Goal: Information Seeking & Learning: Learn about a topic

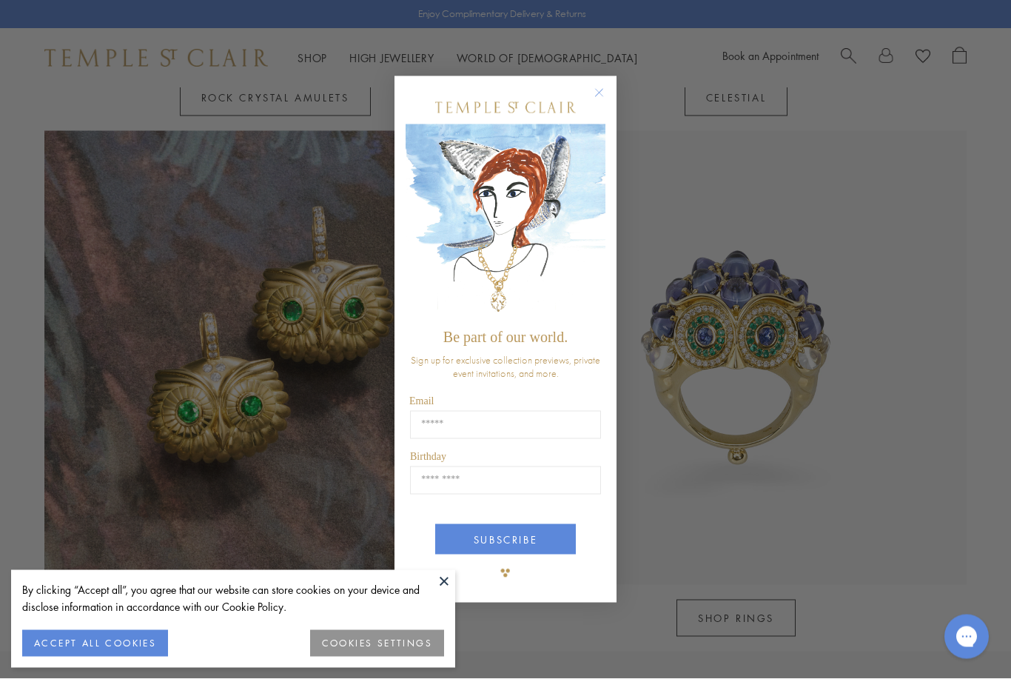
scroll to position [1189, 0]
click at [600, 98] on div "Close dialog Be part of our world. Sign up for exclusive collection previews, p…" at bounding box center [505, 339] width 222 height 557
click at [607, 110] on button "Close dialog" at bounding box center [606, 100] width 19 height 19
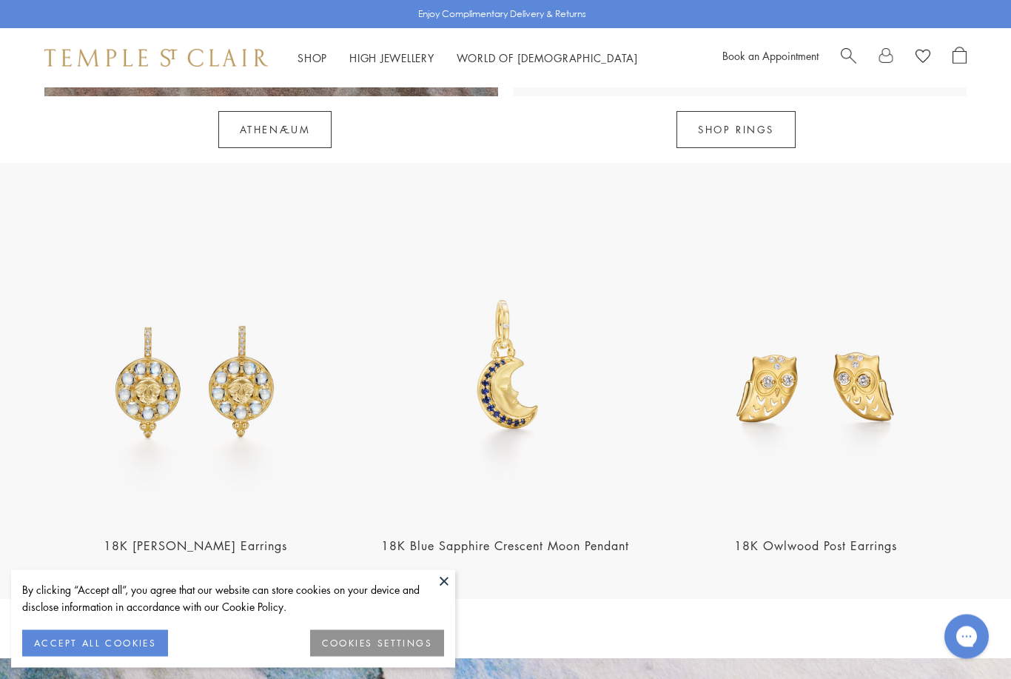
scroll to position [1675, 0]
click at [932, 421] on img at bounding box center [815, 368] width 301 height 301
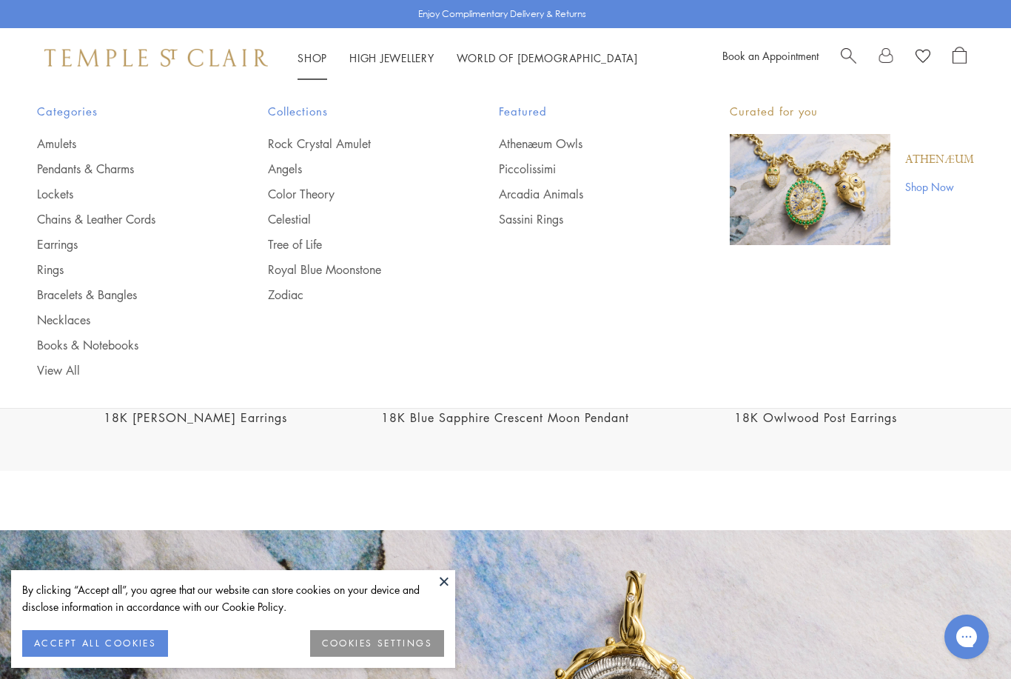
click at [80, 323] on link "Necklaces" at bounding box center [123, 320] width 172 height 16
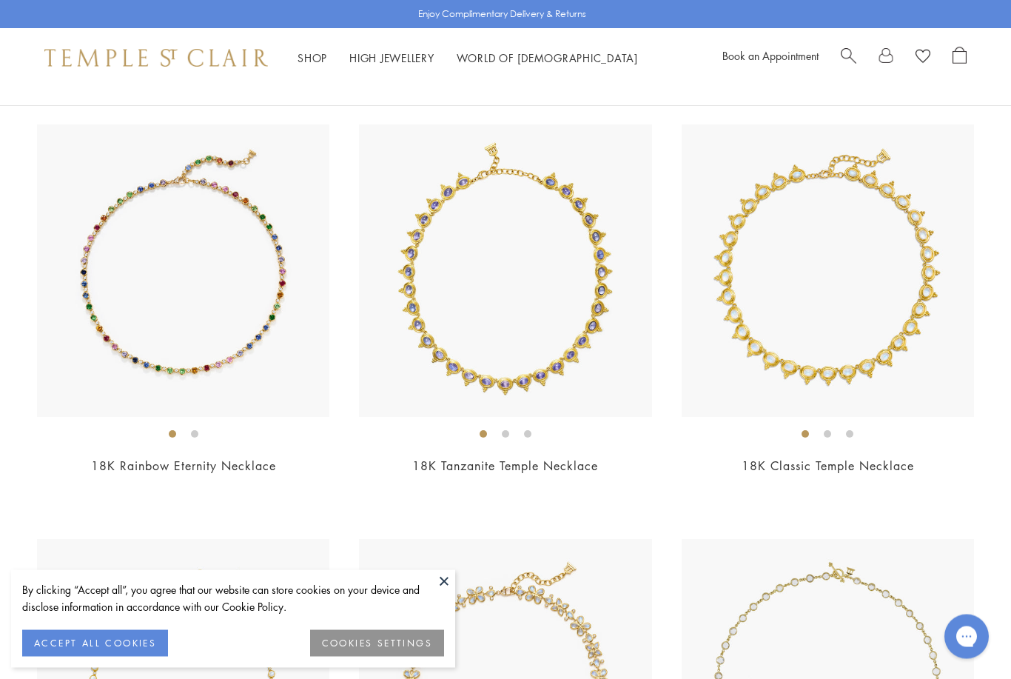
scroll to position [3466, 0]
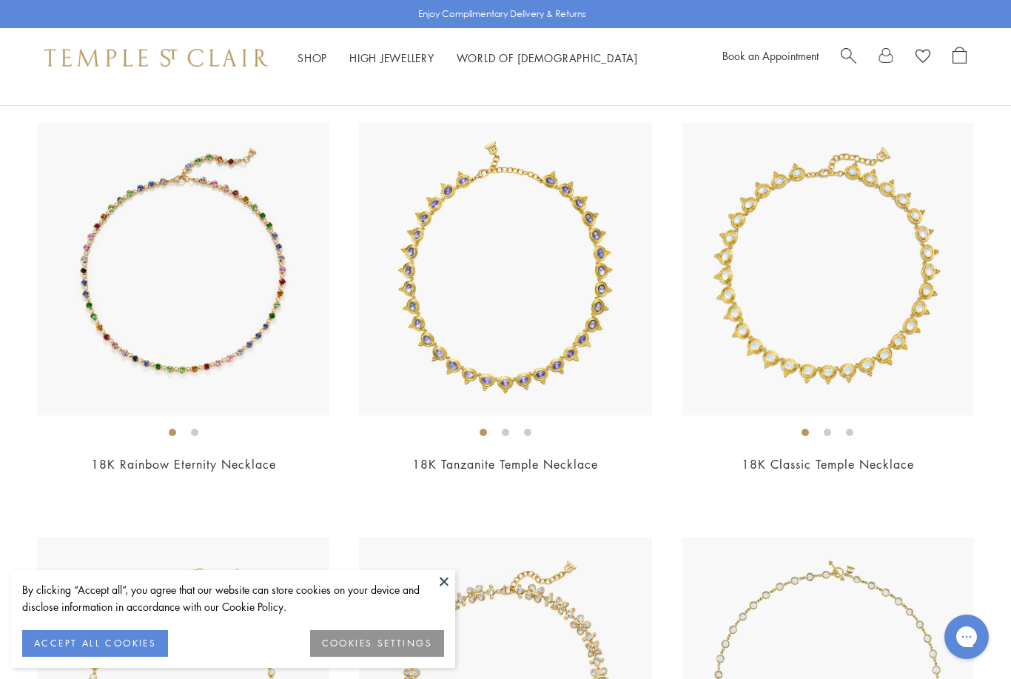
click at [238, 347] on img at bounding box center [183, 269] width 292 height 292
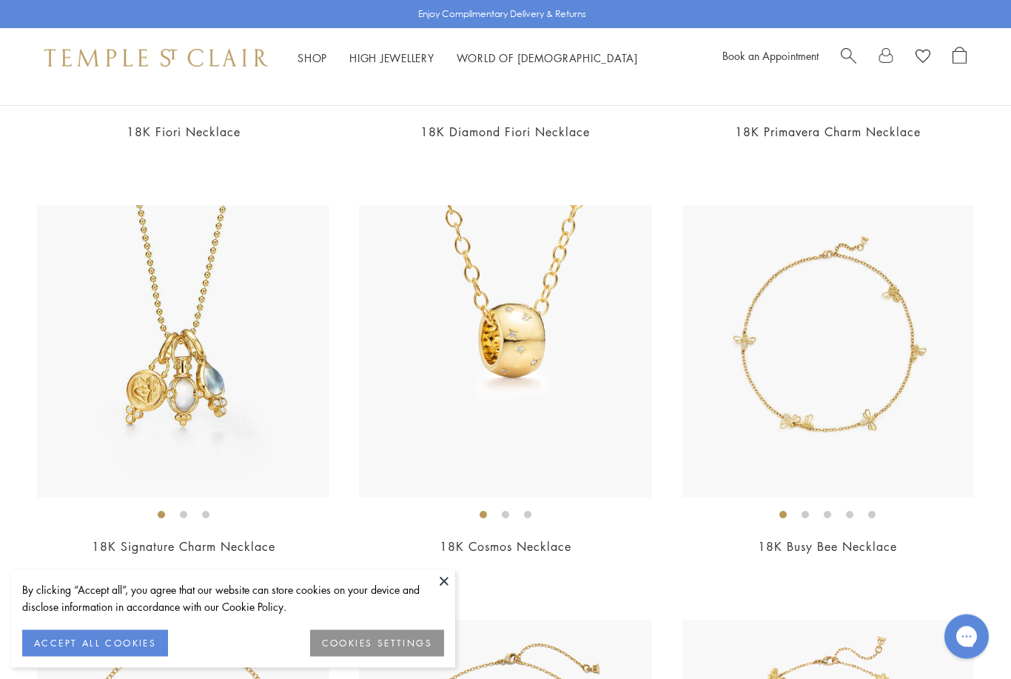
scroll to position [479, 0]
click at [546, 292] on img at bounding box center [505, 353] width 292 height 292
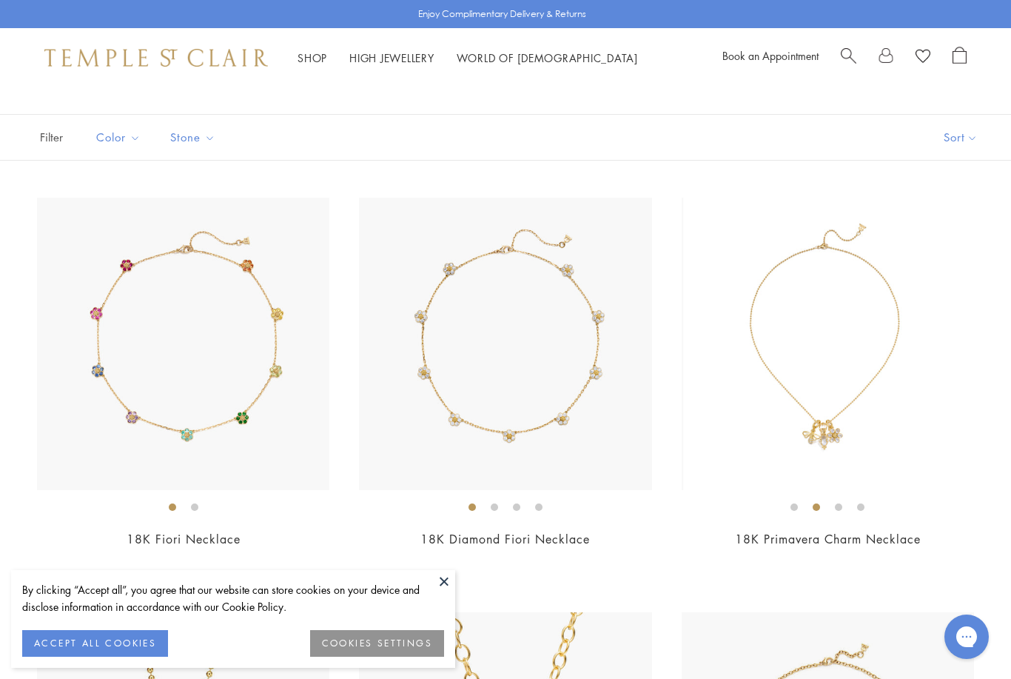
scroll to position [0, 0]
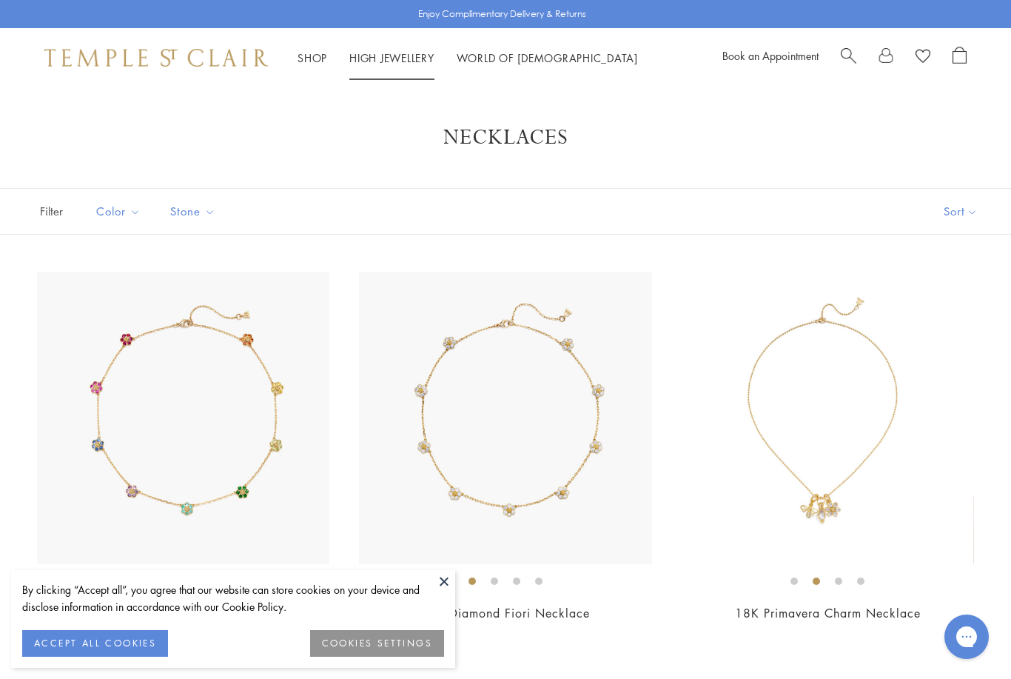
click at [401, 62] on link "High Jewellery High Jewellery" at bounding box center [391, 57] width 85 height 15
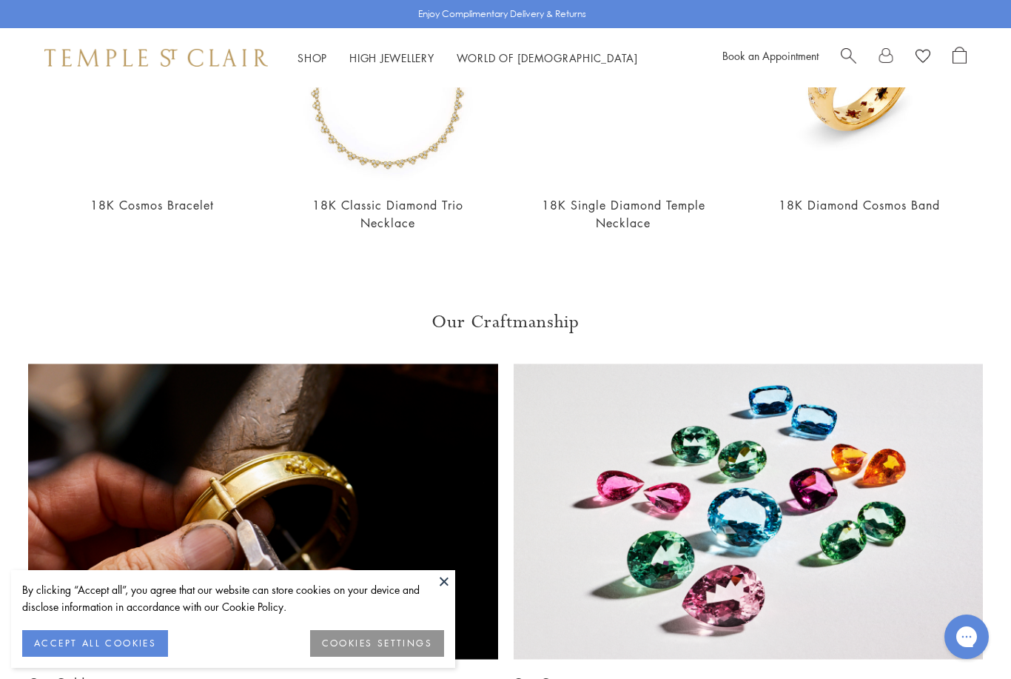
scroll to position [1208, 0]
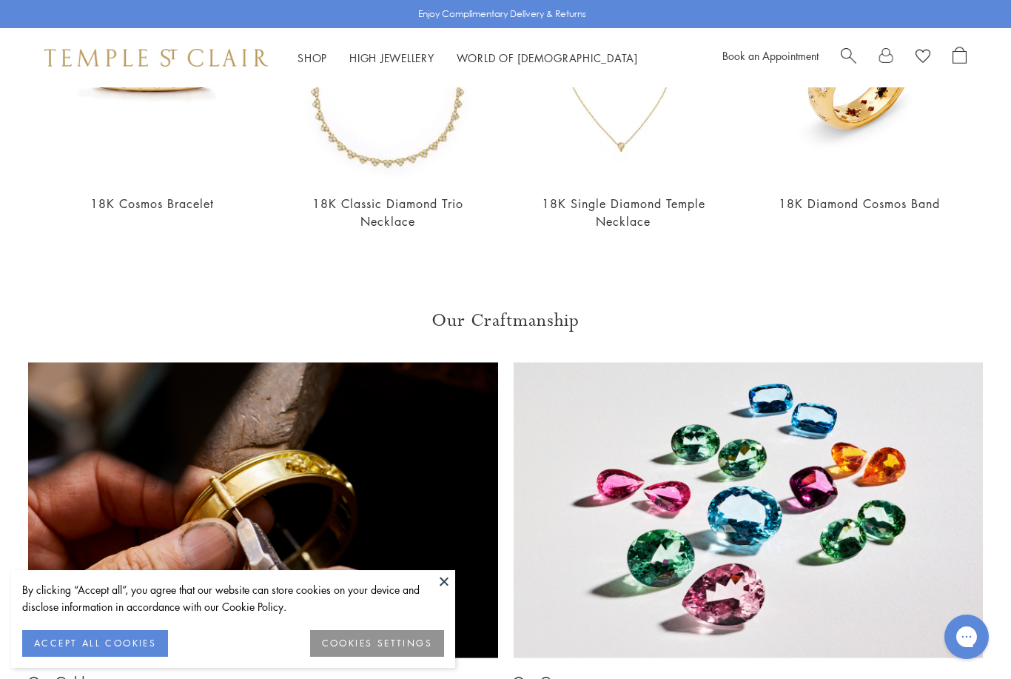
click at [121, 656] on button "ACCEPT ALL COOKIES" at bounding box center [95, 643] width 146 height 27
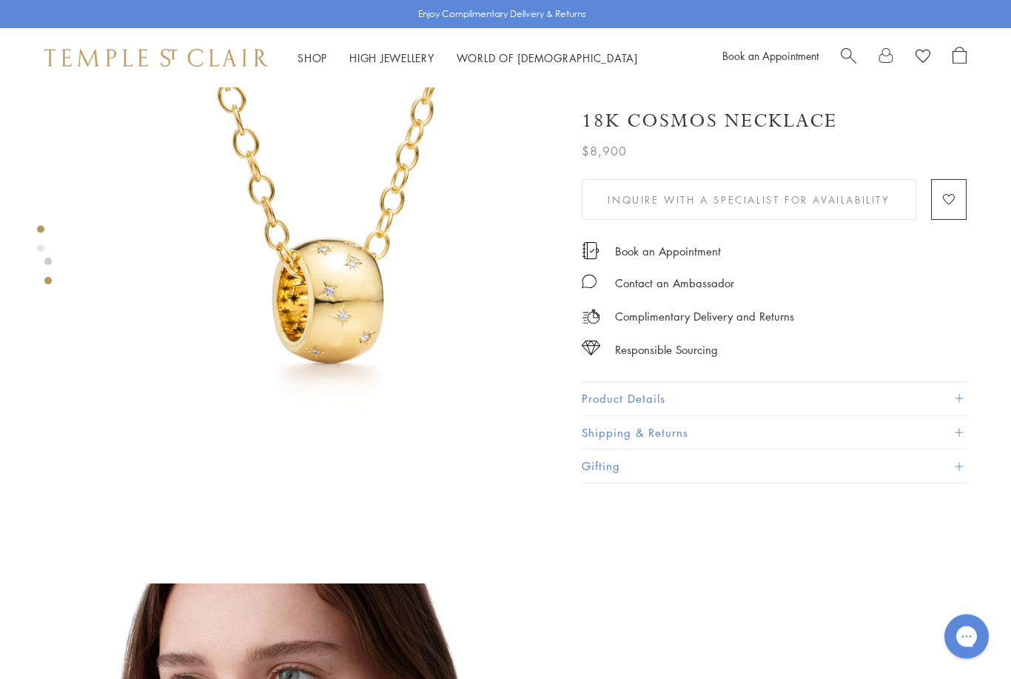
scroll to position [0, 0]
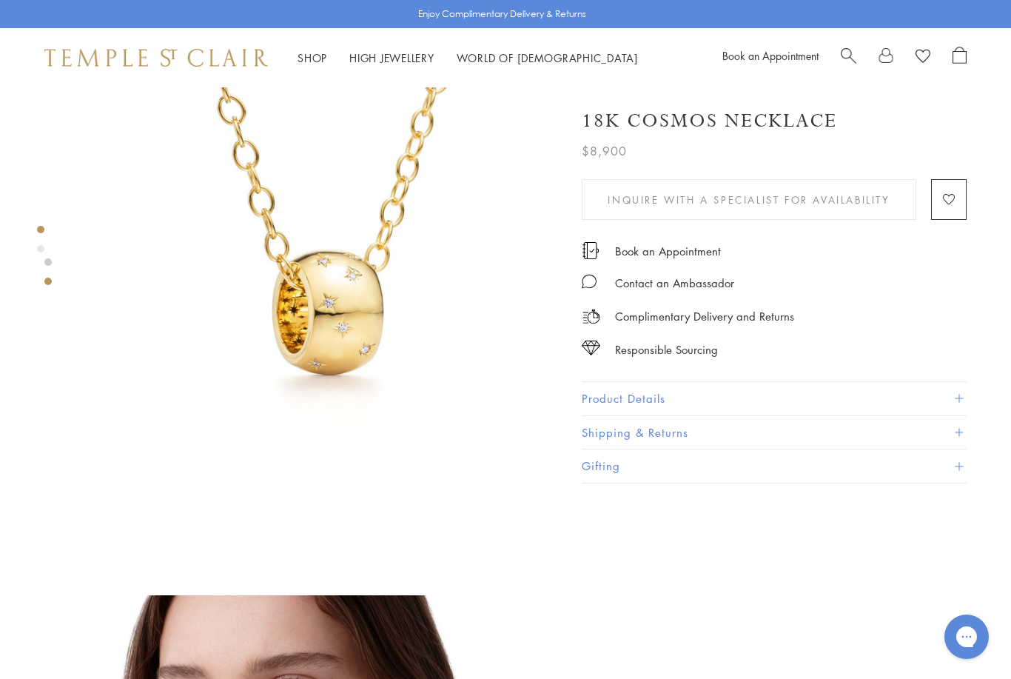
click at [649, 399] on button "Product Details" at bounding box center [774, 398] width 385 height 33
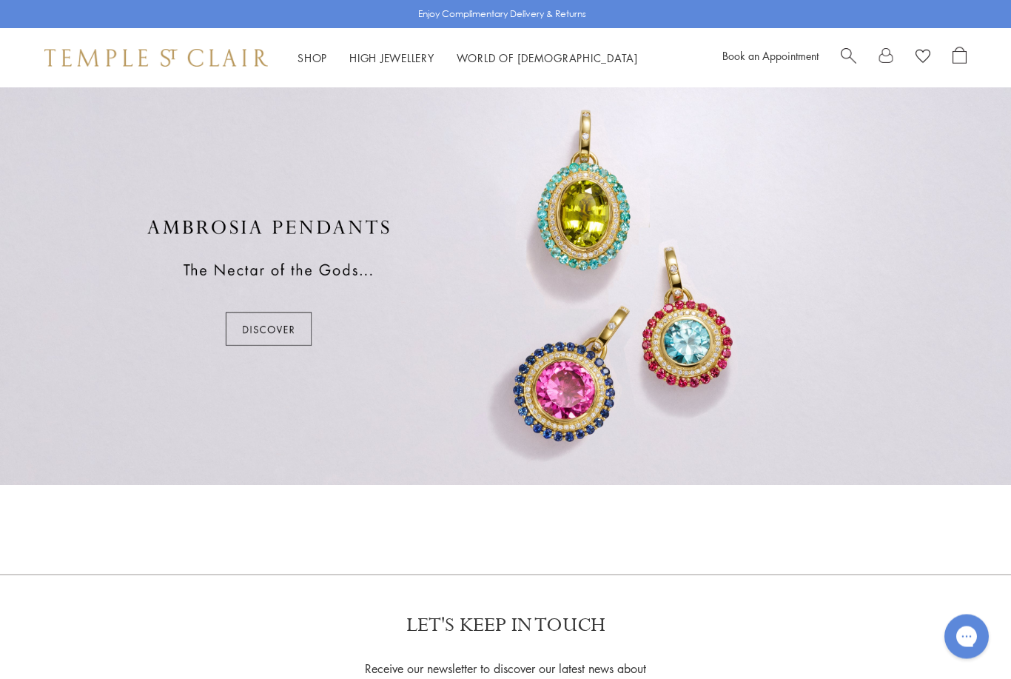
scroll to position [847, 0]
click at [269, 331] on div at bounding box center [505, 281] width 1011 height 405
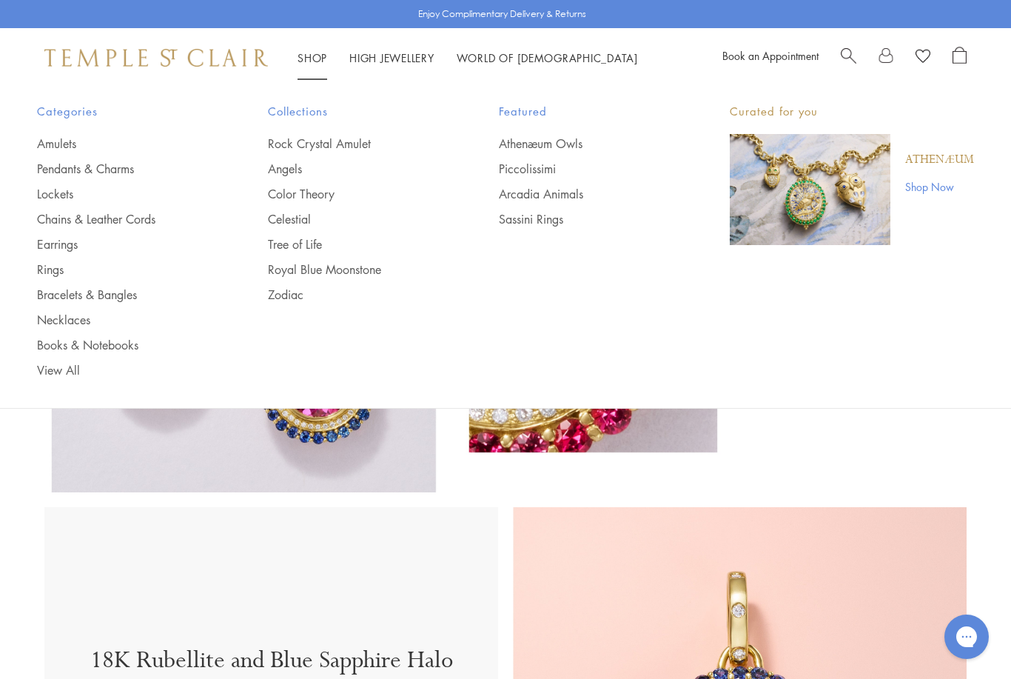
click at [571, 147] on link "Athenæum Owls" at bounding box center [585, 143] width 172 height 16
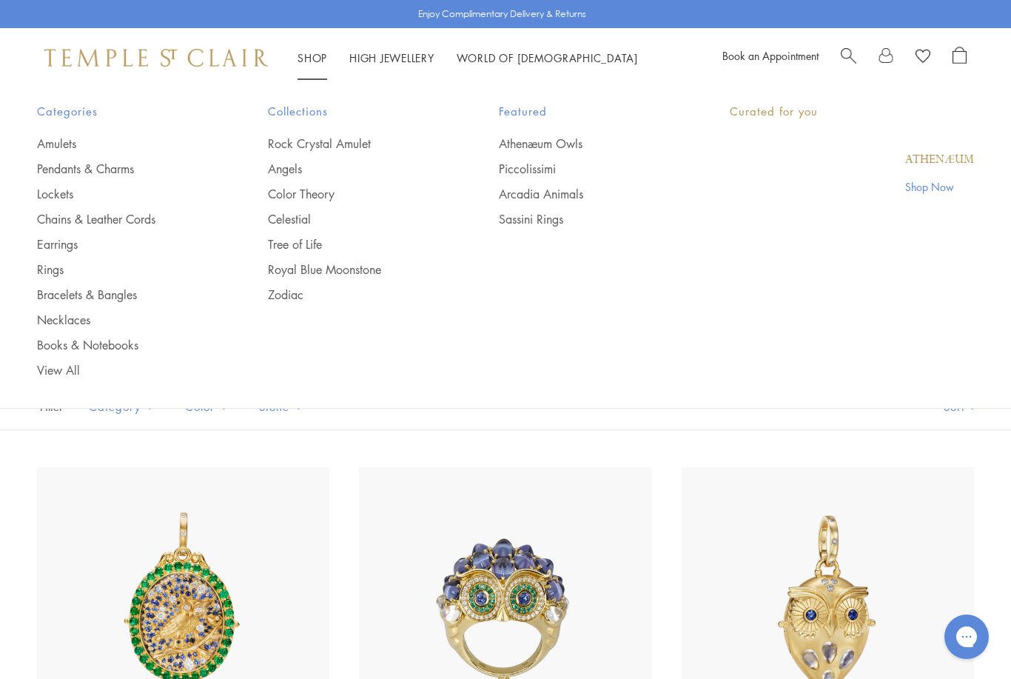
click at [312, 60] on link "Shop Shop" at bounding box center [312, 57] width 30 height 15
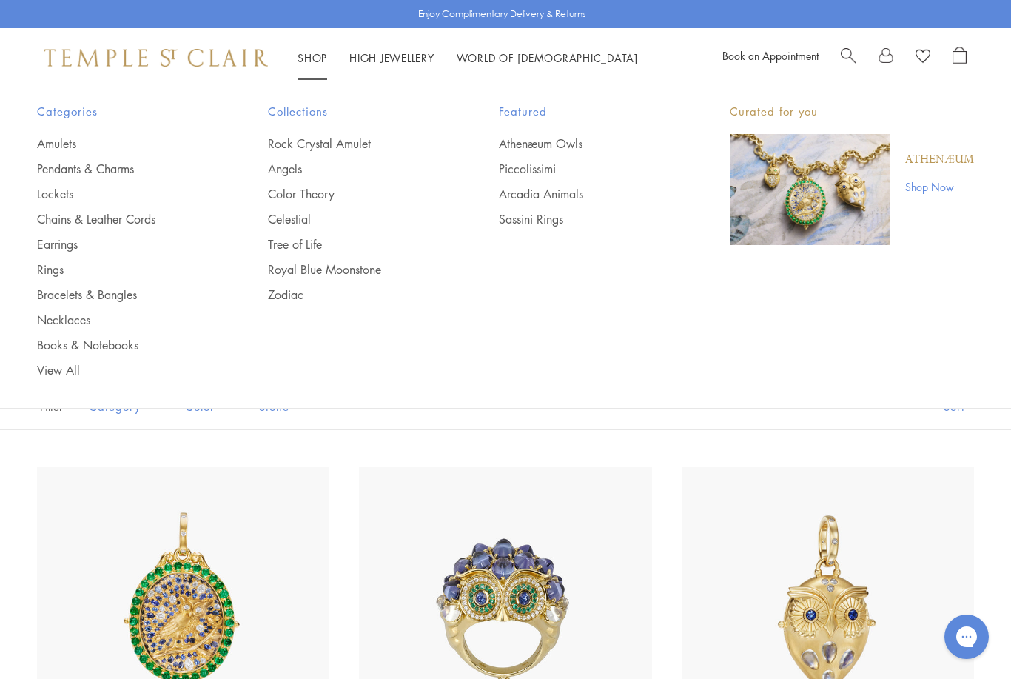
click at [54, 189] on link "Lockets" at bounding box center [123, 194] width 172 height 16
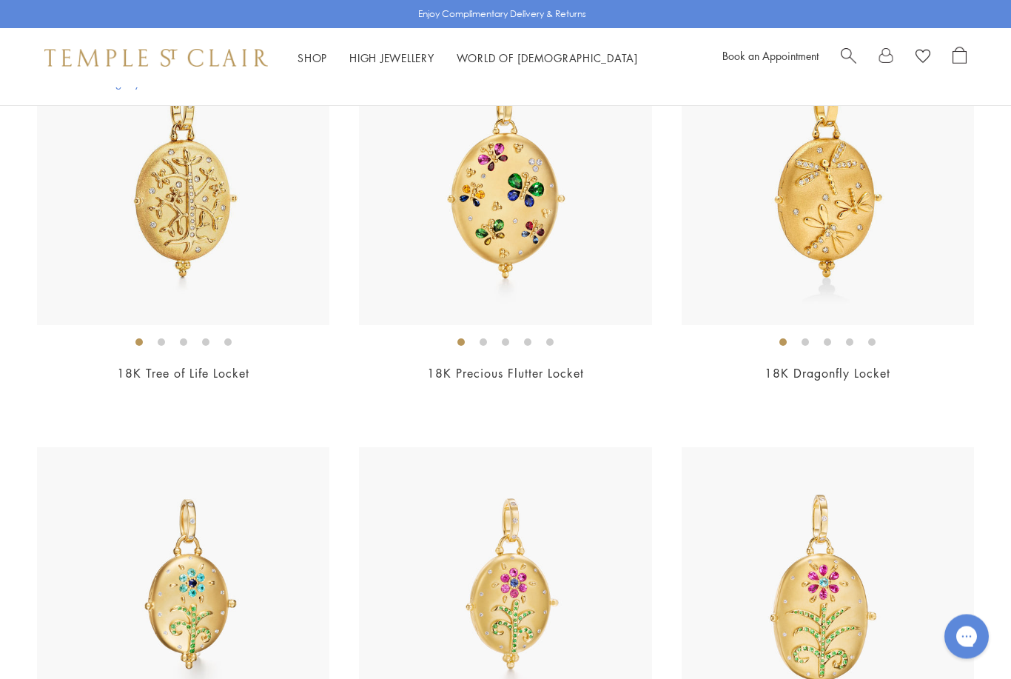
scroll to position [1069, 0]
click at [200, 235] on img at bounding box center [183, 178] width 292 height 292
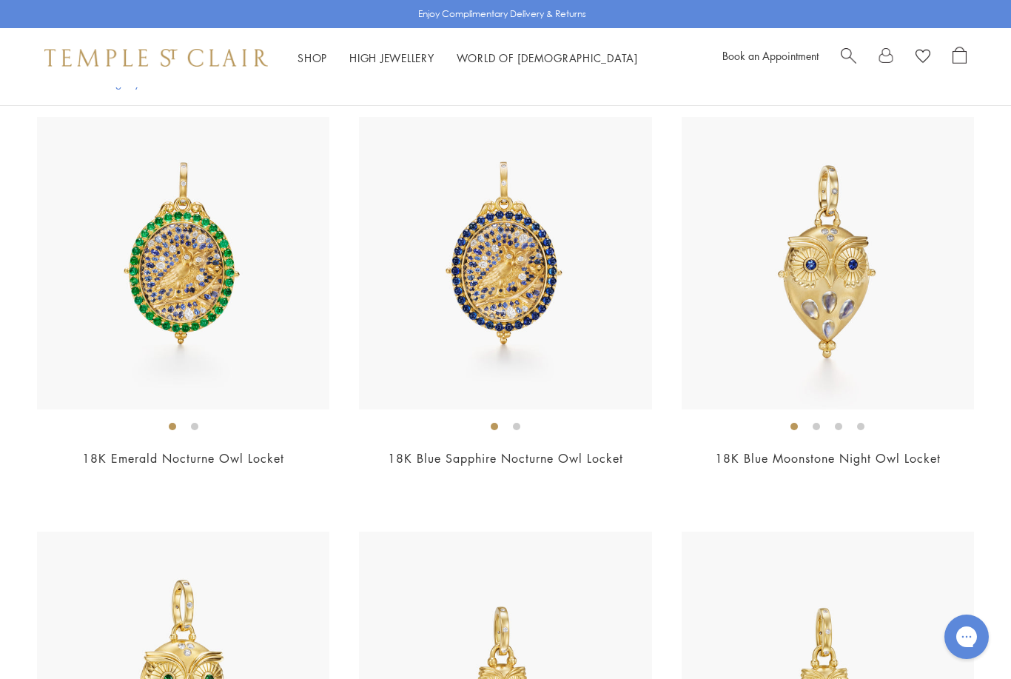
scroll to position [0, 0]
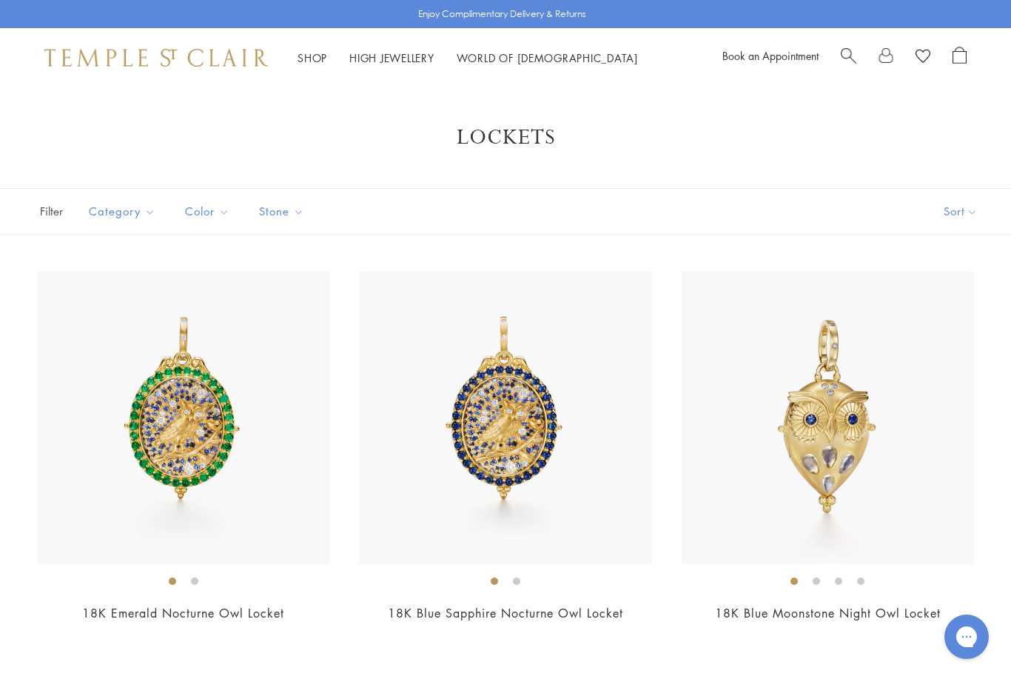
click at [302, 58] on link "Shop Shop" at bounding box center [312, 57] width 30 height 15
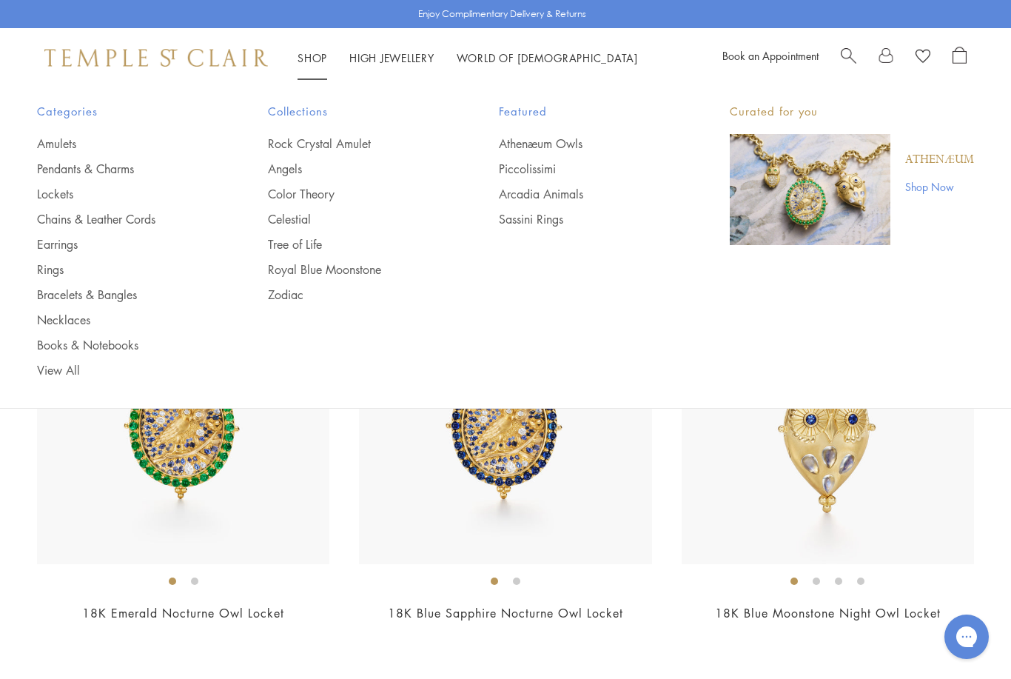
click at [141, 222] on link "Chains & Leather Cords" at bounding box center [123, 219] width 172 height 16
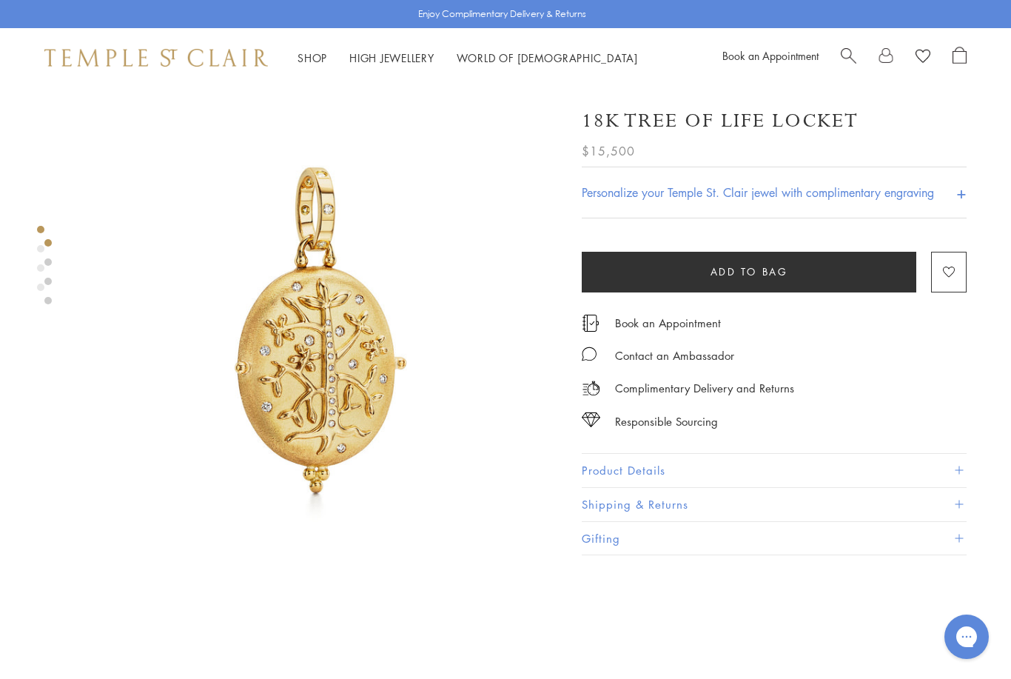
click at [44, 248] on div "Product gallery navigation" at bounding box center [40, 248] width 7 height 7
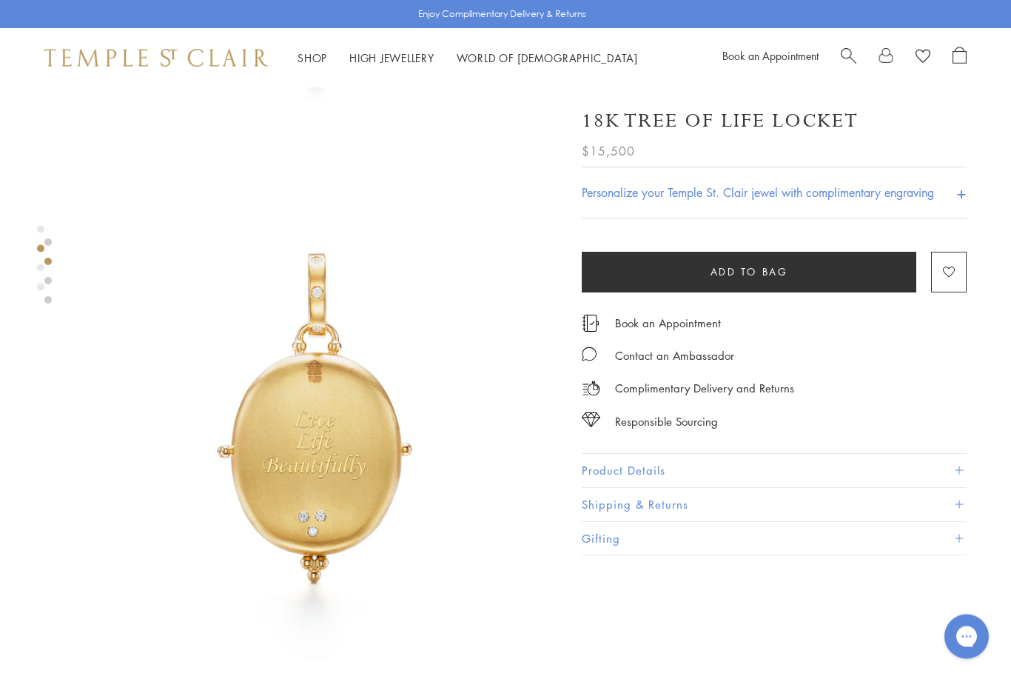
scroll to position [536, 0]
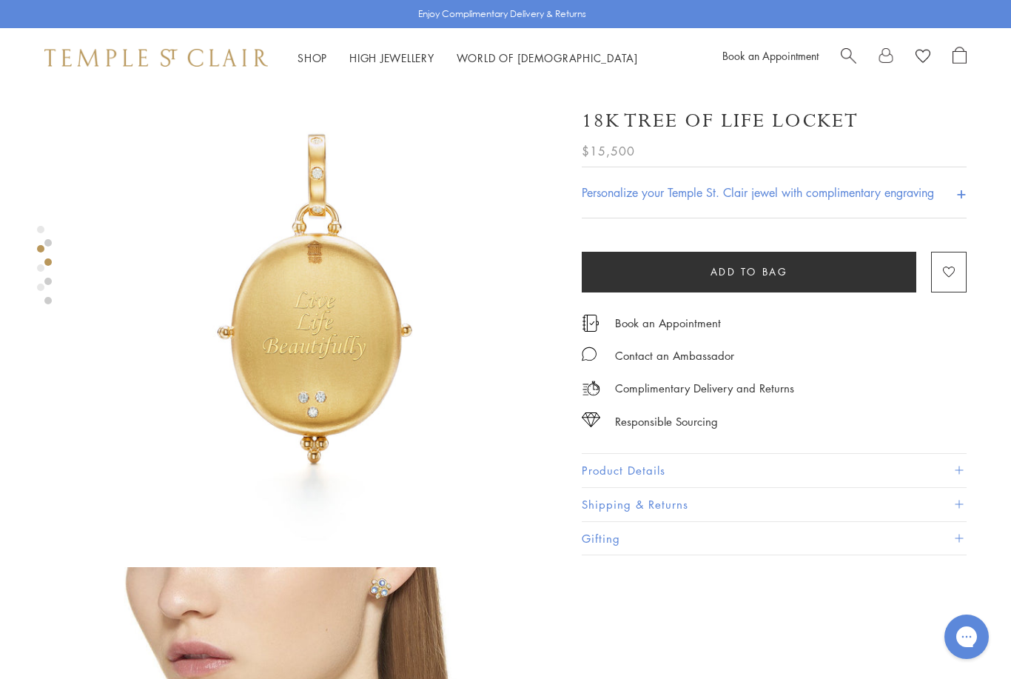
click at [43, 286] on div "Product gallery navigation" at bounding box center [40, 286] width 7 height 7
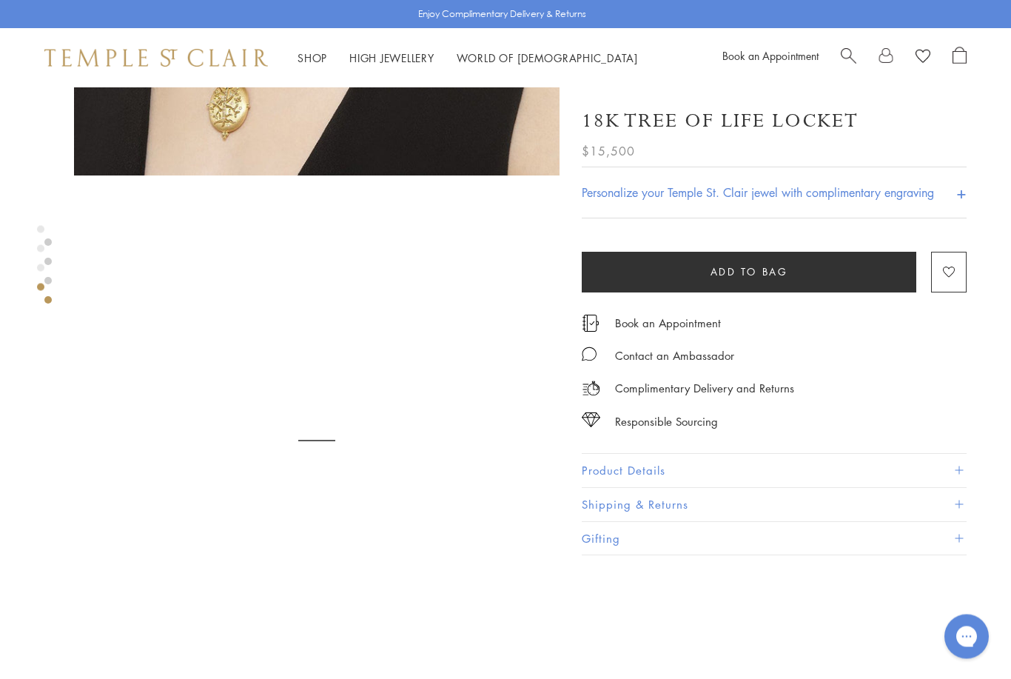
scroll to position [1551, 0]
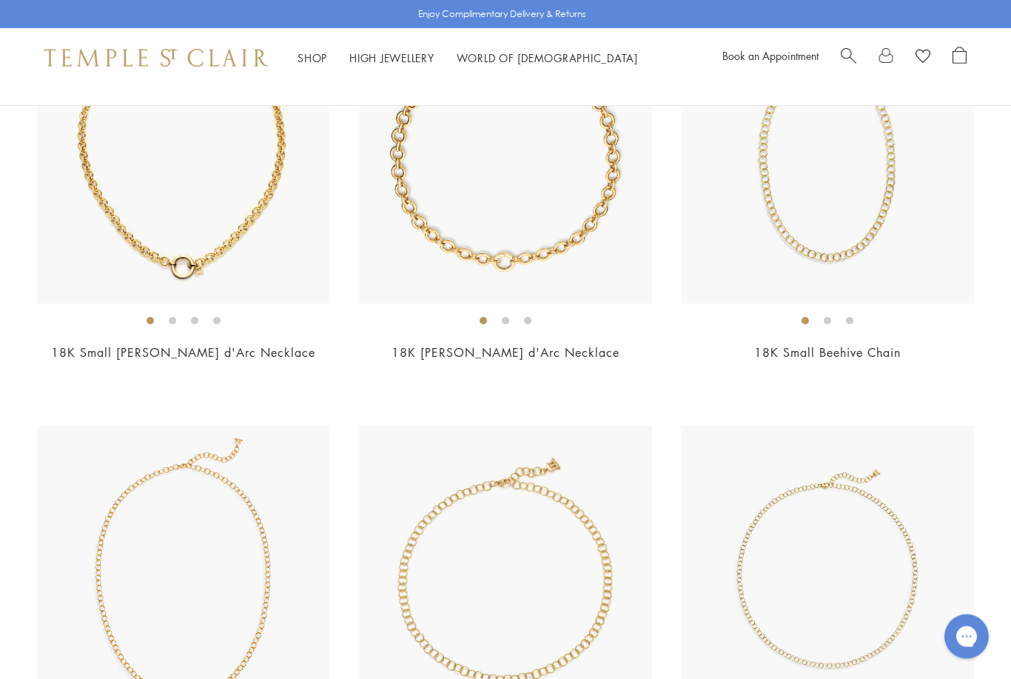
scroll to position [678, 0]
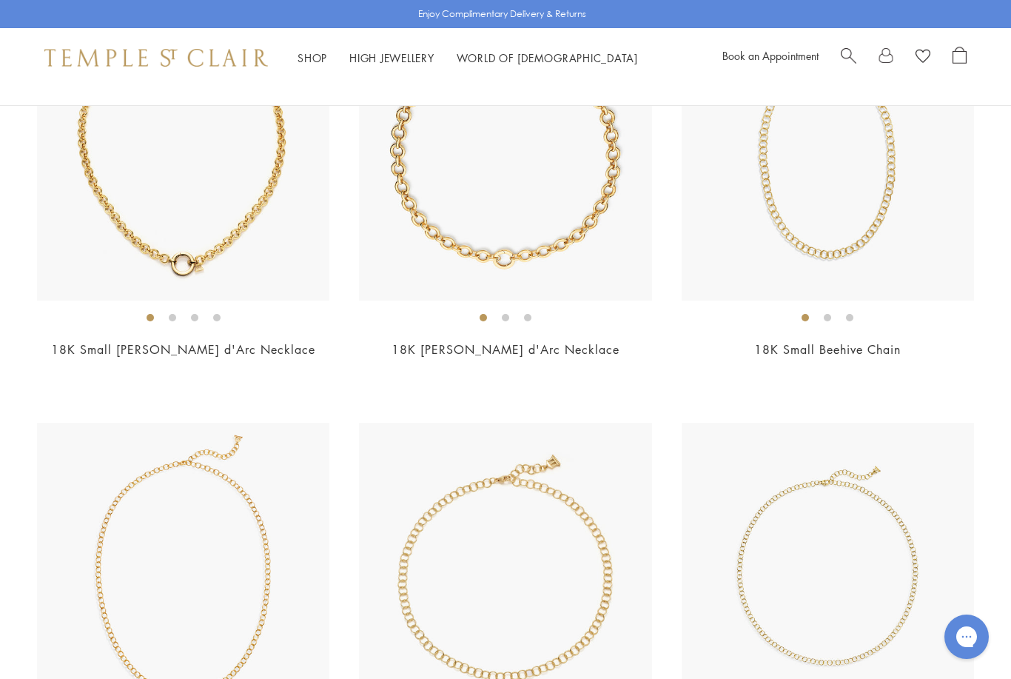
click at [907, 488] on img at bounding box center [828, 569] width 292 height 292
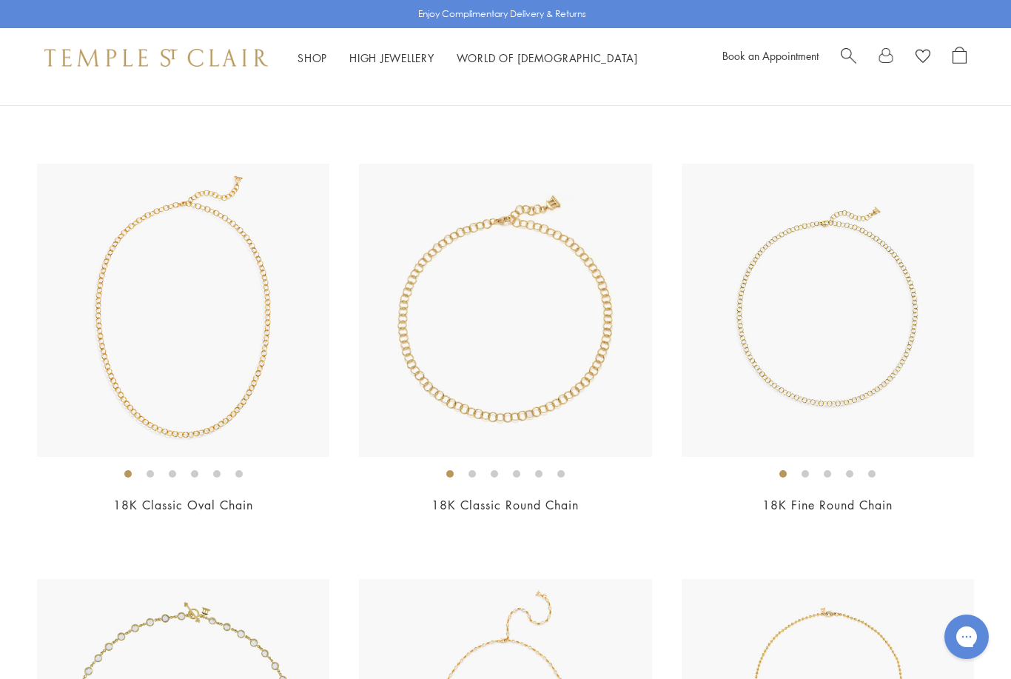
scroll to position [935, 0]
click at [214, 367] on img at bounding box center [183, 311] width 292 height 292
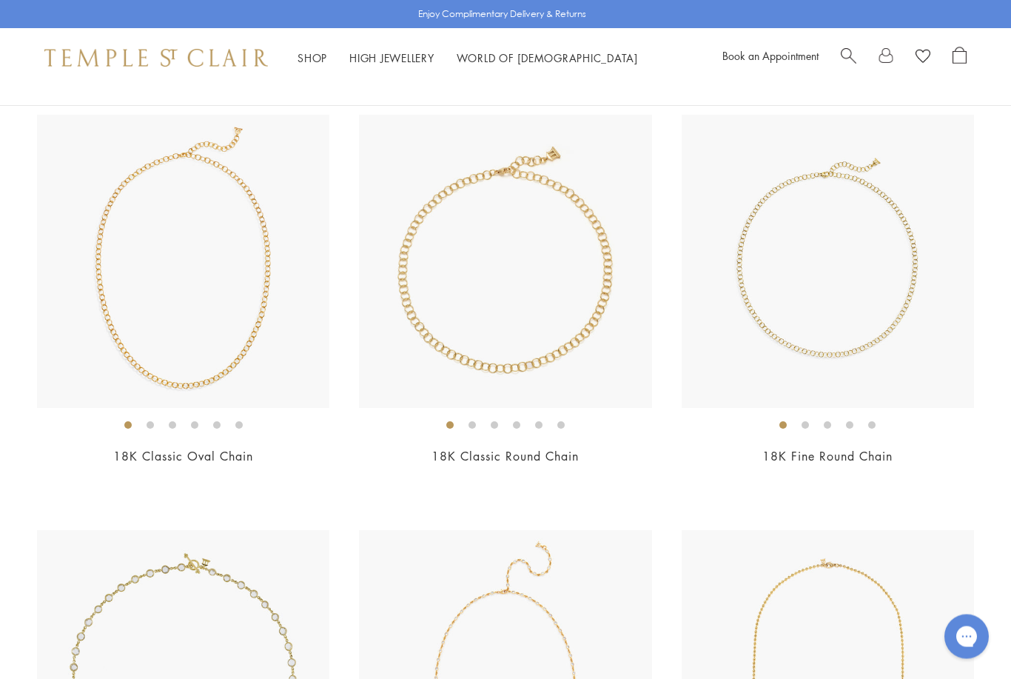
scroll to position [986, 0]
click at [246, 356] on img at bounding box center [183, 260] width 292 height 292
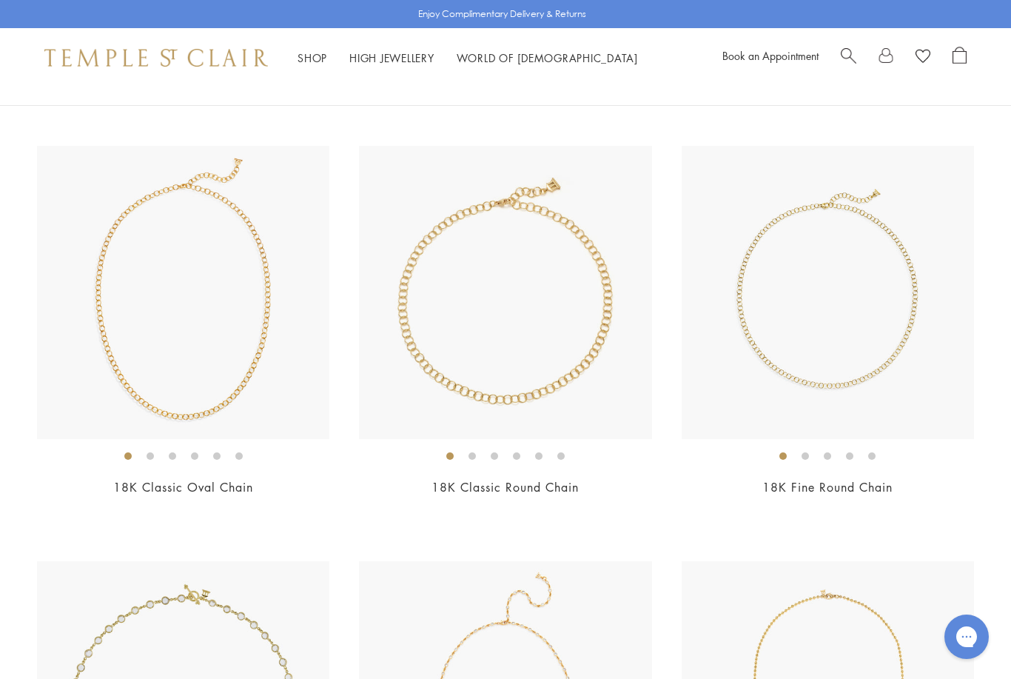
scroll to position [957, 0]
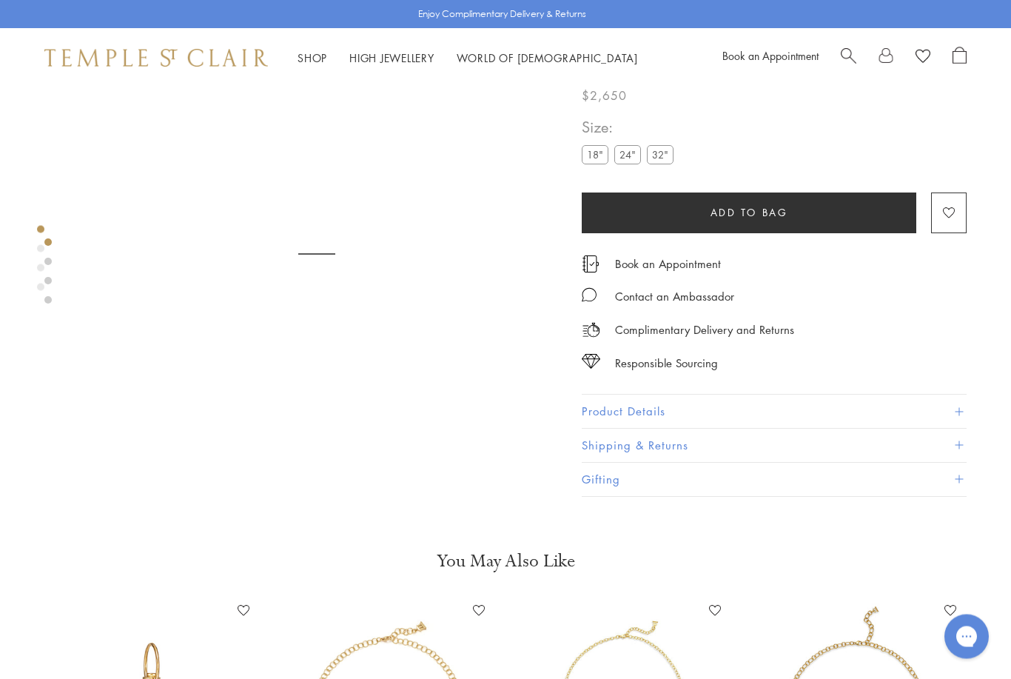
scroll to position [87, 0]
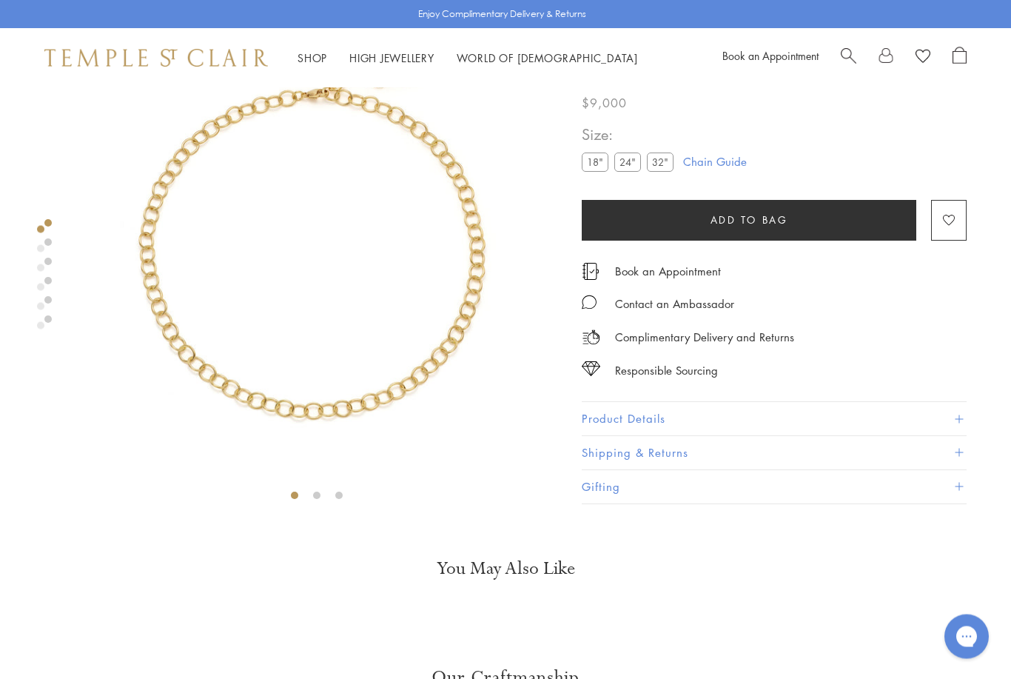
scroll to position [87, 0]
click at [663, 169] on label "32"" at bounding box center [660, 162] width 27 height 19
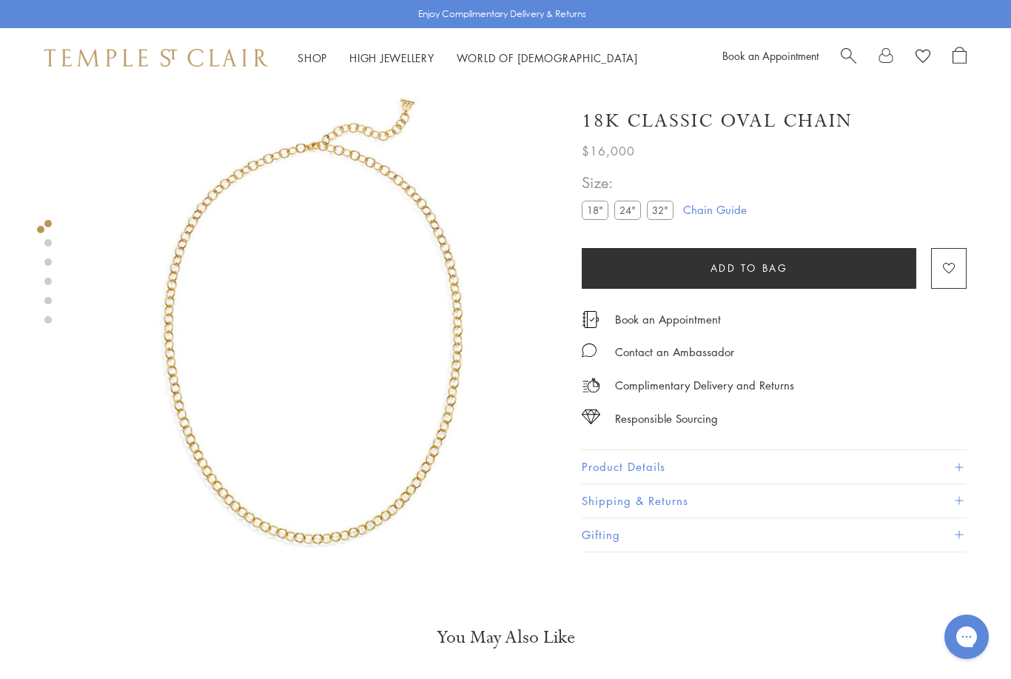
click at [346, 145] on img at bounding box center [316, 329] width 485 height 485
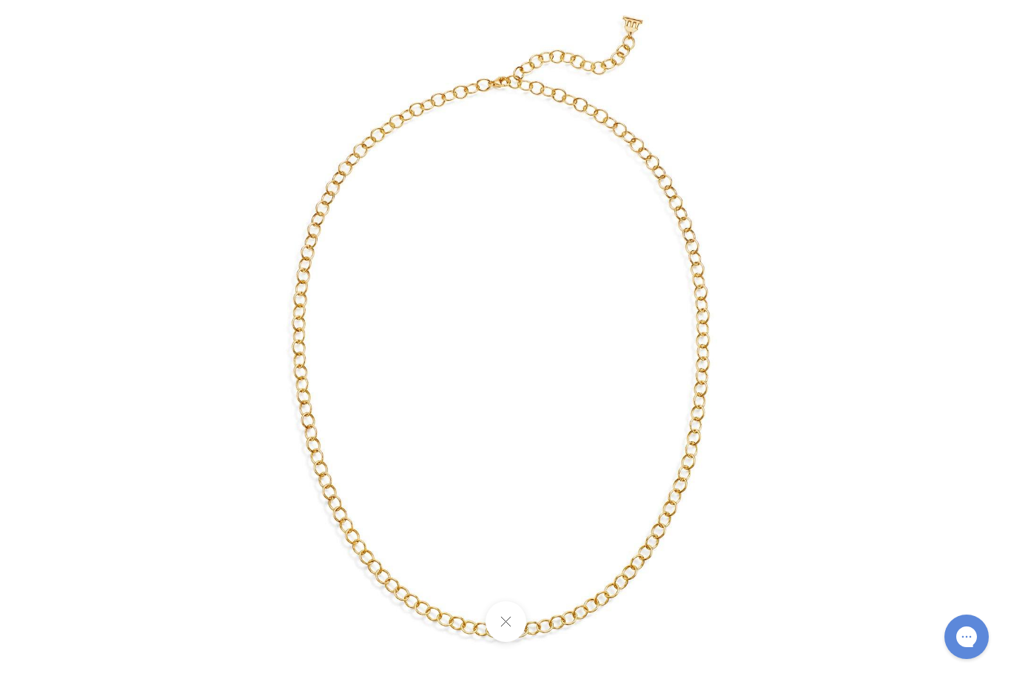
scroll to position [87, 0]
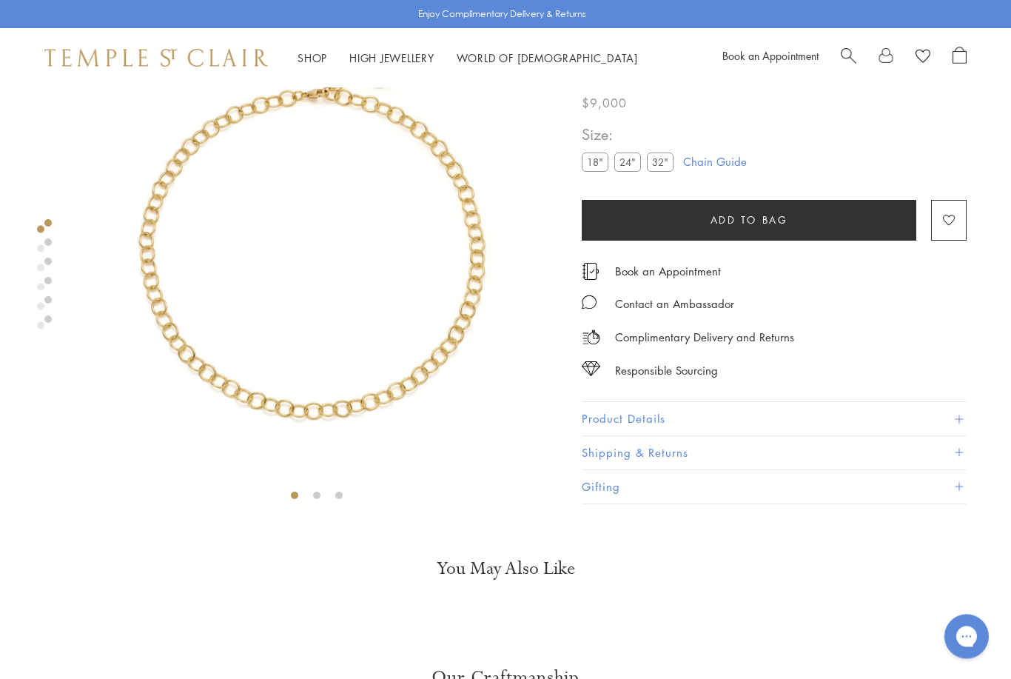
scroll to position [87, 0]
click at [663, 163] on label "32"" at bounding box center [660, 162] width 27 height 19
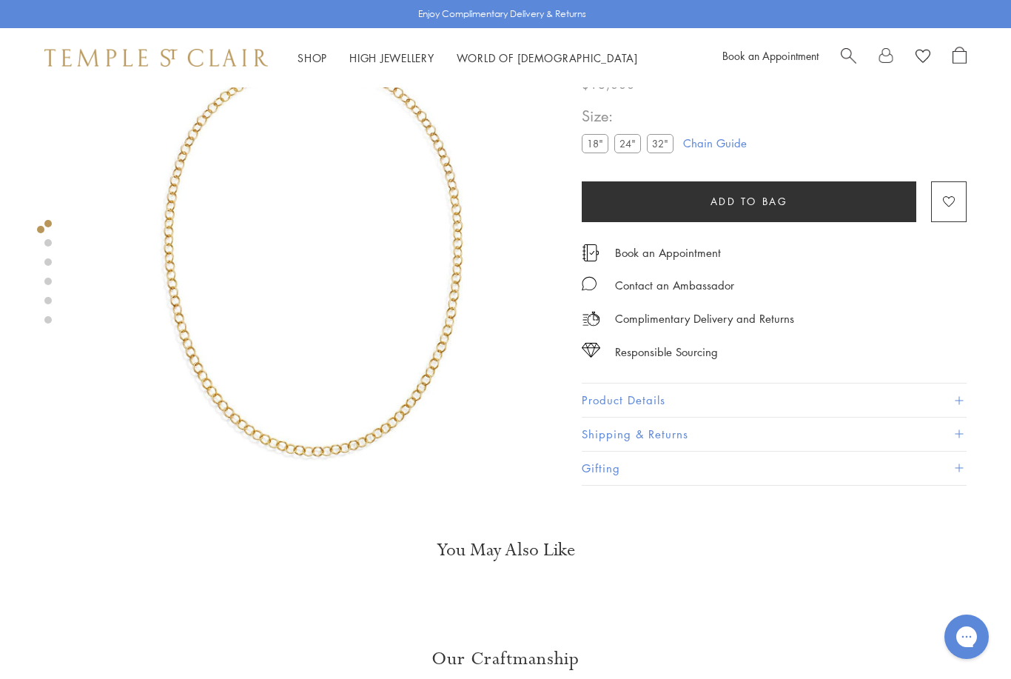
click at [49, 240] on link at bounding box center [47, 242] width 7 height 7
click at [58, 262] on div at bounding box center [302, 242] width 604 height 485
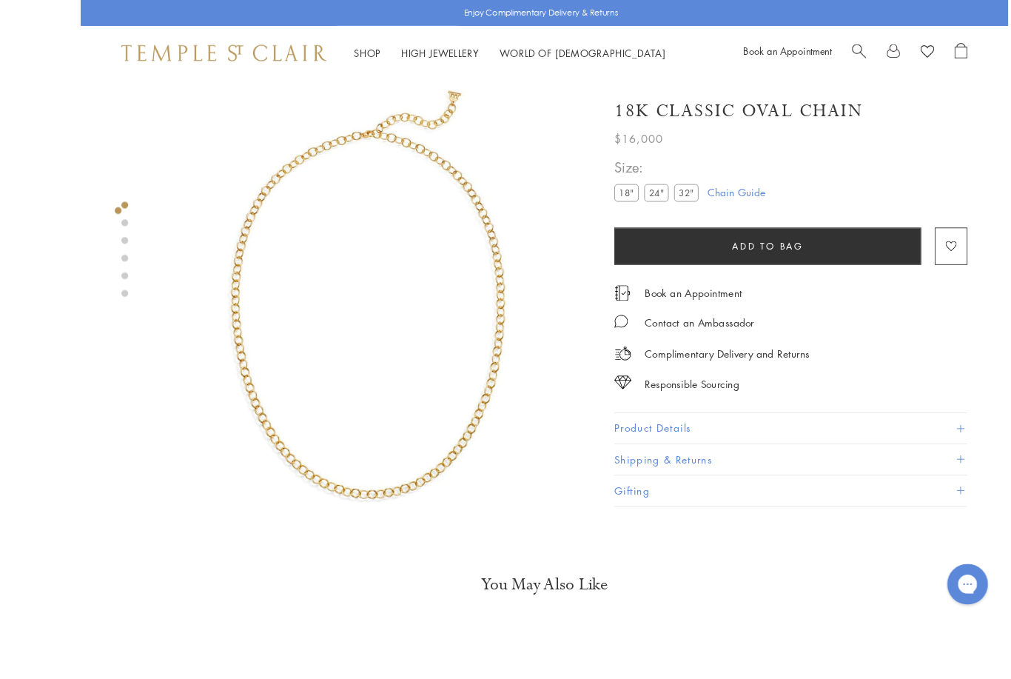
scroll to position [108, 0]
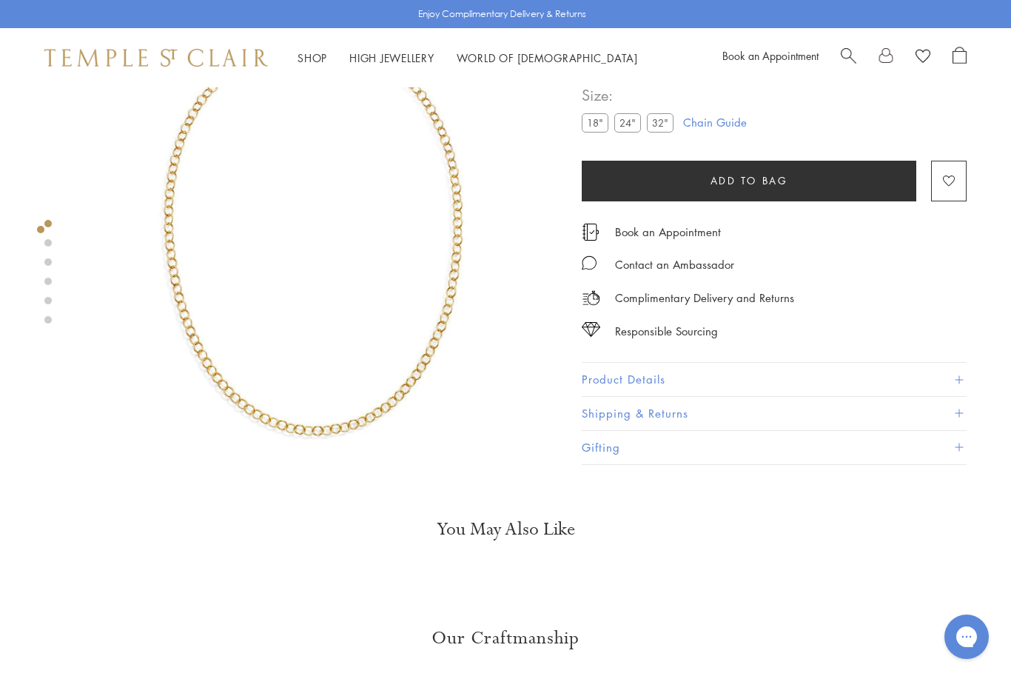
click at [627, 128] on label "24"" at bounding box center [627, 123] width 27 height 19
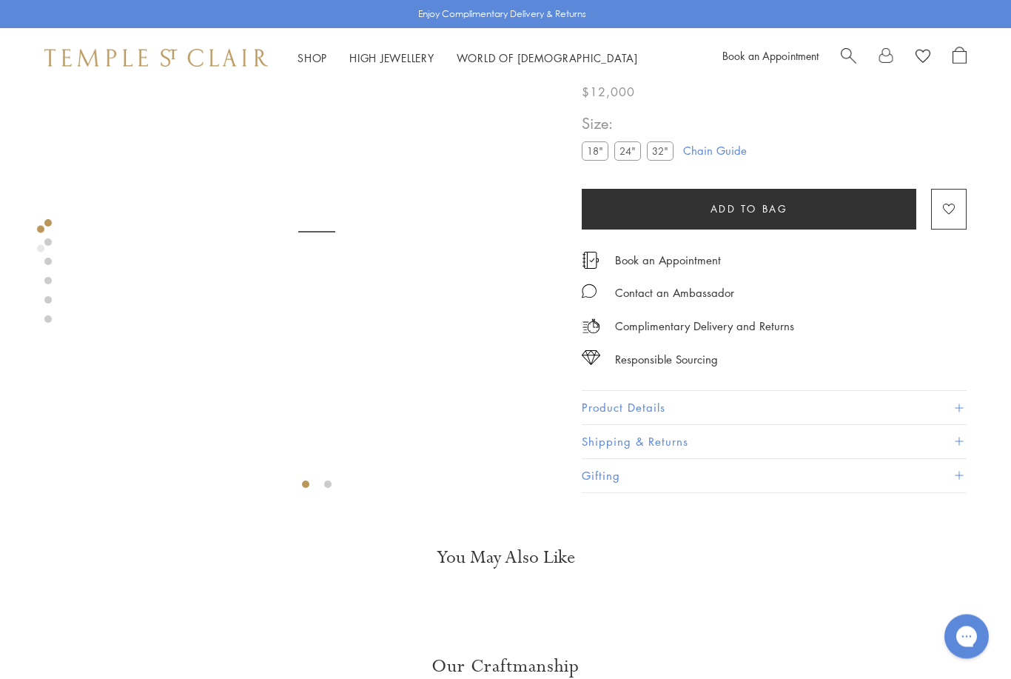
scroll to position [87, 0]
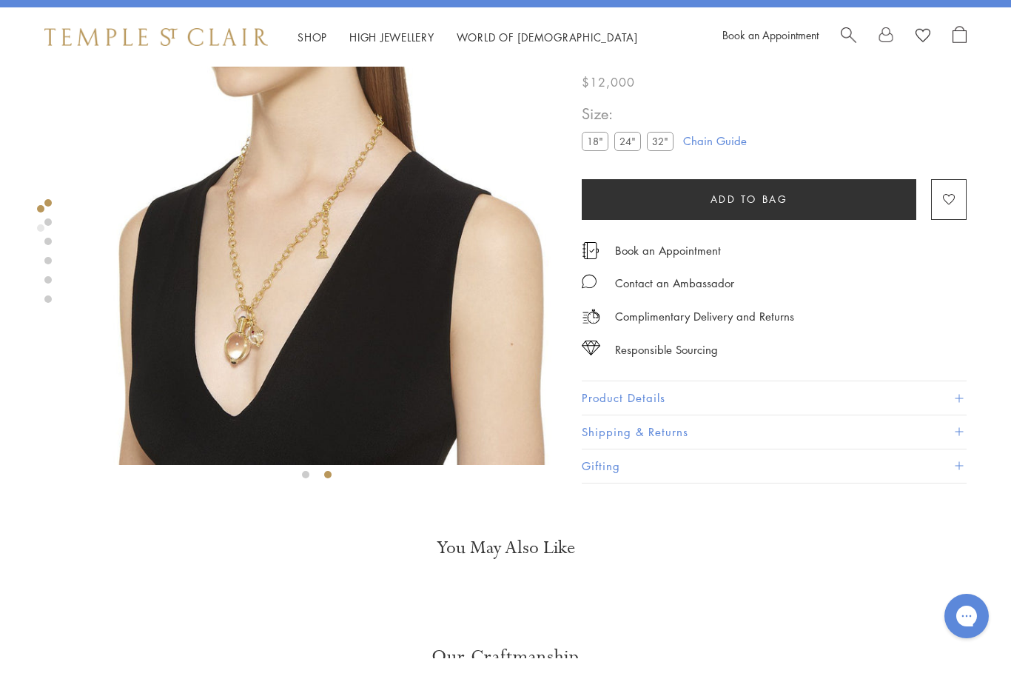
scroll to position [108, 0]
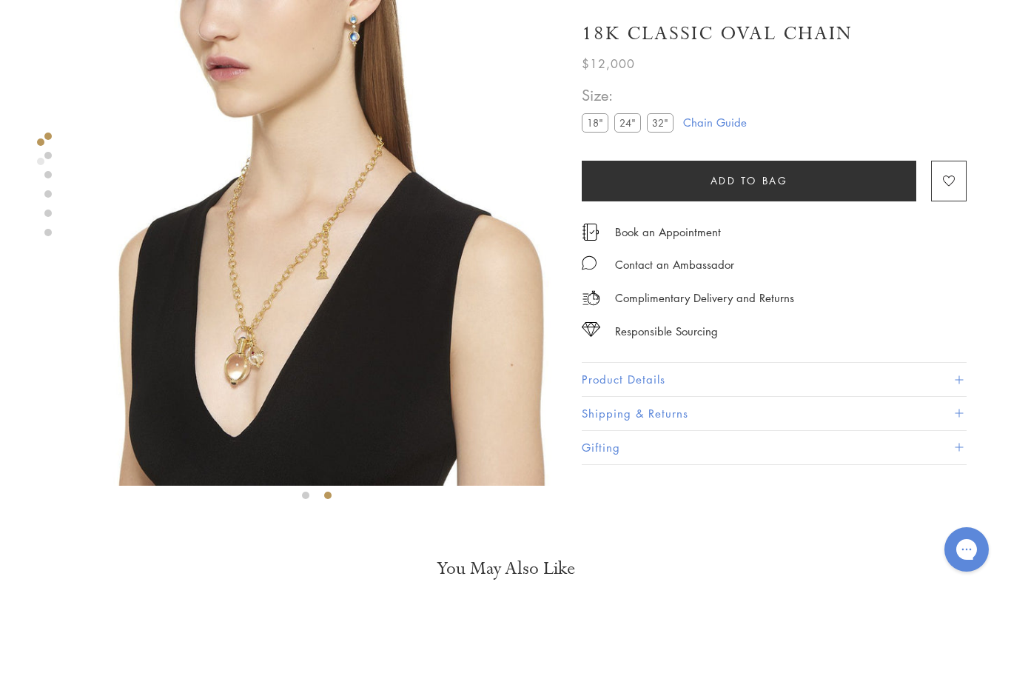
scroll to position [87, 0]
